Goal: Task Accomplishment & Management: Manage account settings

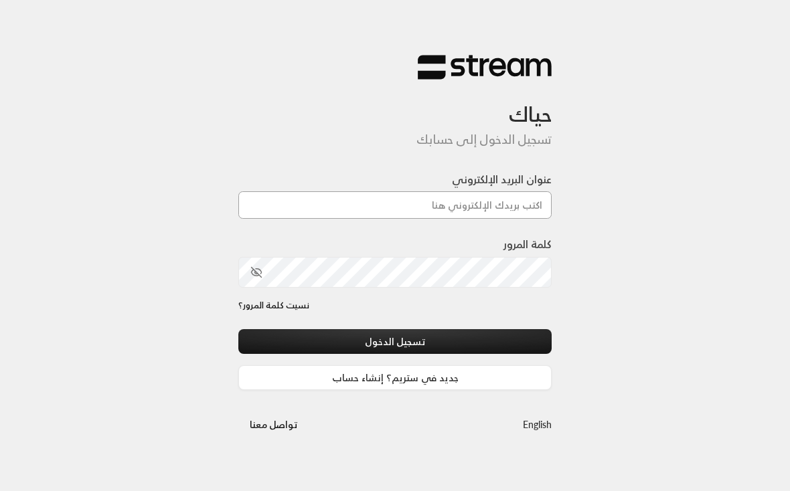
click at [452, 210] on input "عنوان البريد الإلكتروني" at bounding box center [394, 204] width 313 height 27
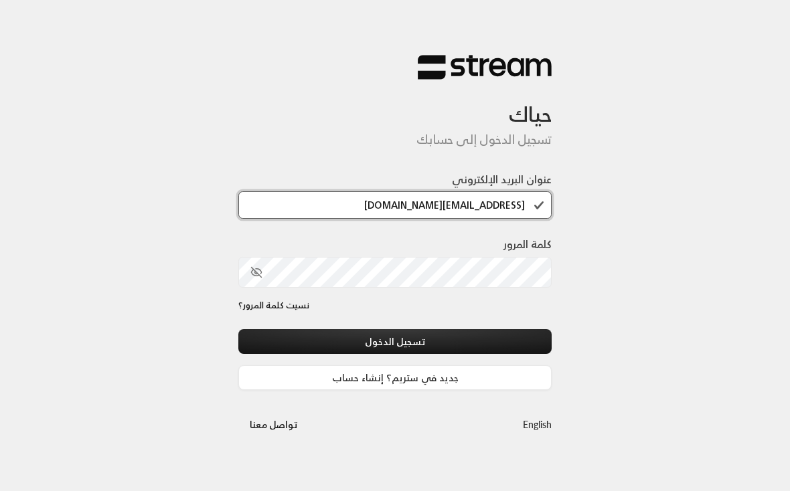
type input "[EMAIL_ADDRESS][DOMAIN_NAME]"
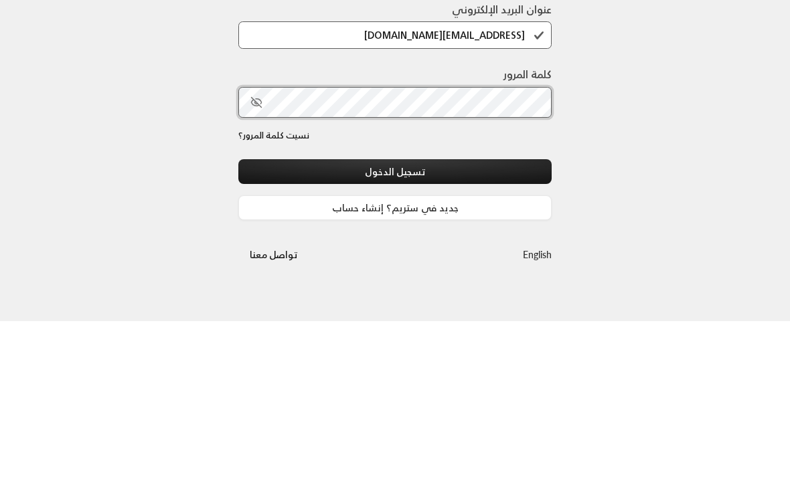
click at [395, 329] on button "تسجيل الدخول" at bounding box center [394, 341] width 313 height 25
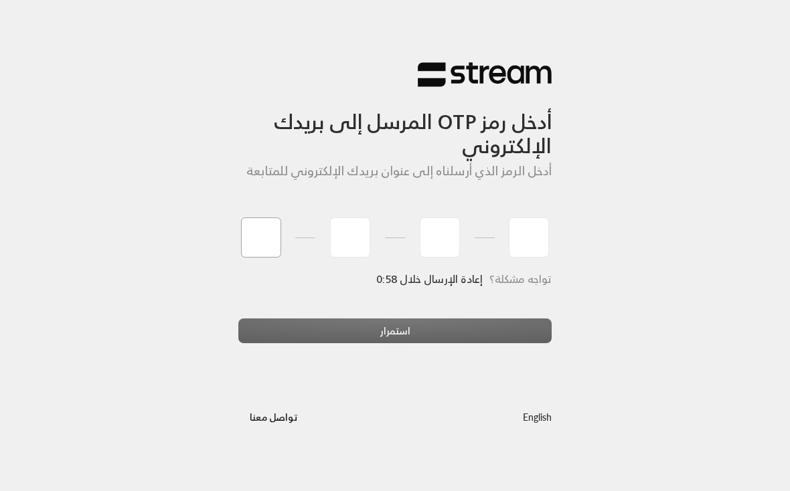
click at [250, 239] on input "tel" at bounding box center [261, 238] width 40 height 40
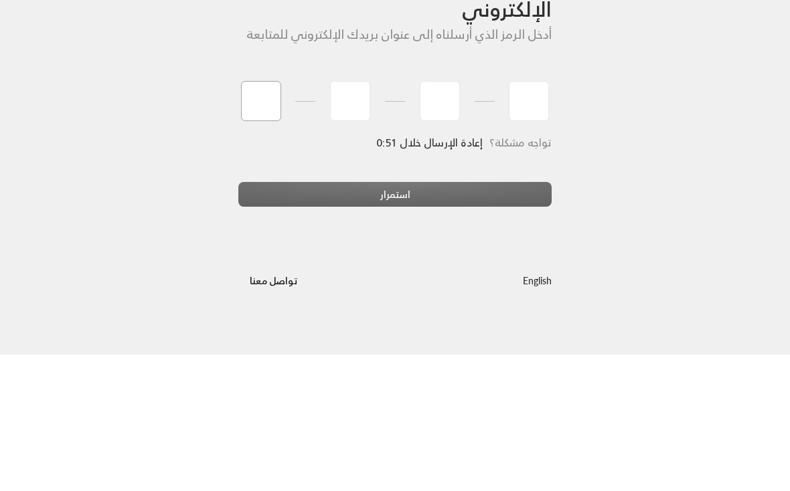
type input "9"
type input "5"
type input "7"
type input "4"
click at [511, 319] on div "استمرار" at bounding box center [394, 337] width 313 height 36
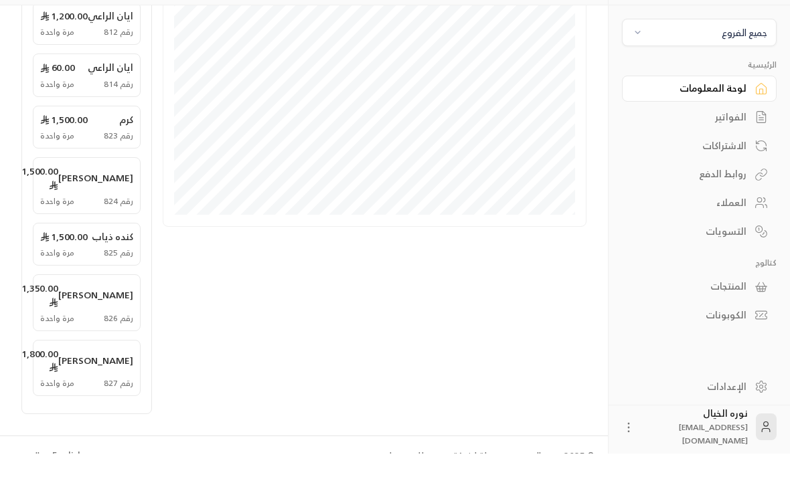
scroll to position [524, 0]
